Goal: Register for event/course

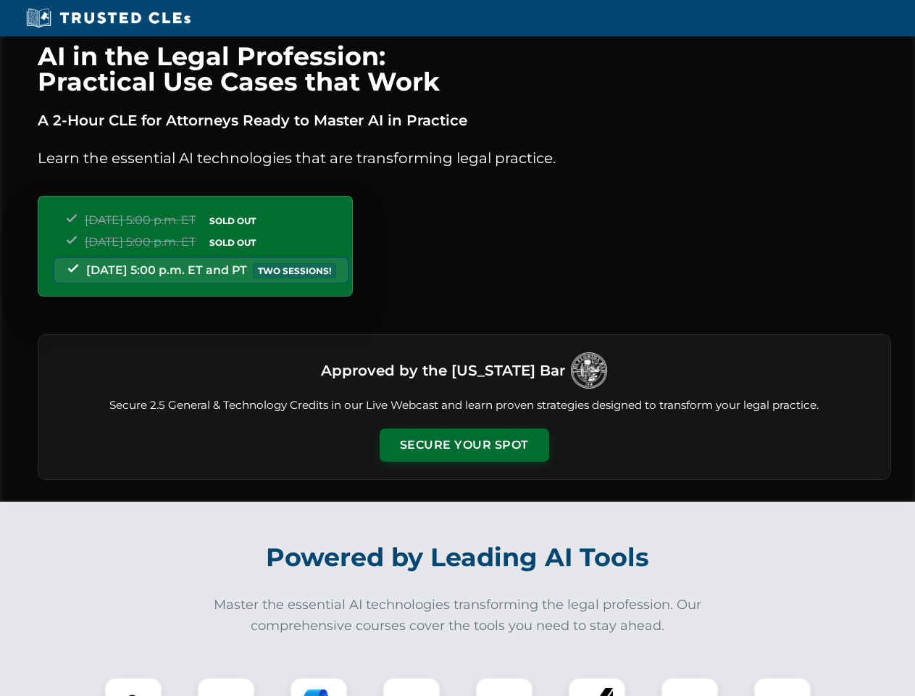
click at [464, 445] on button "Secure Your Spot" at bounding box center [465, 444] width 170 height 33
click at [133, 686] on img at bounding box center [133, 706] width 42 height 42
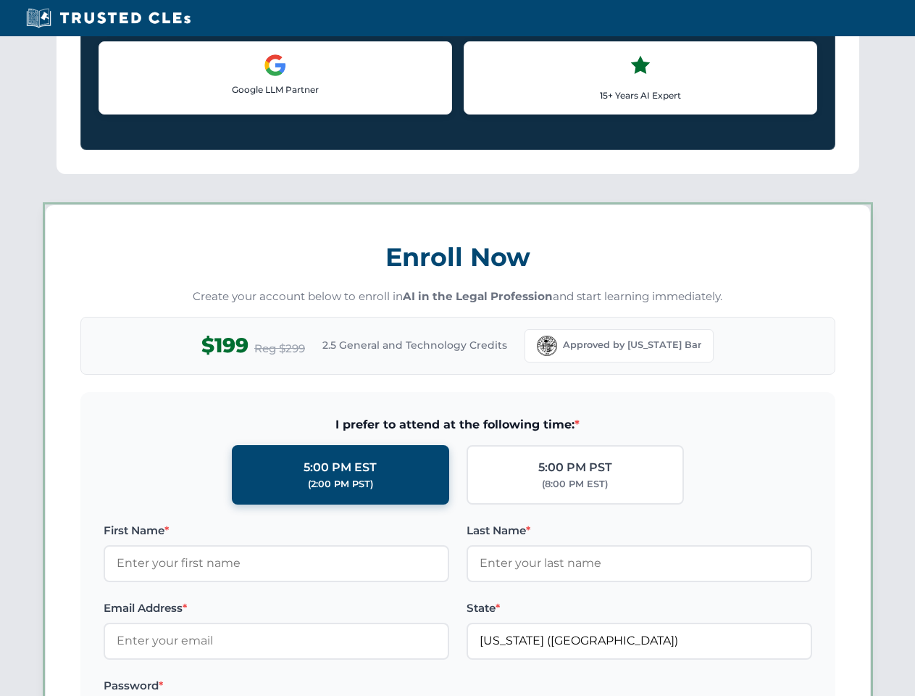
click at [412, 686] on label "Password *" at bounding box center [277, 685] width 346 height 17
